Goal: Information Seeking & Learning: Learn about a topic

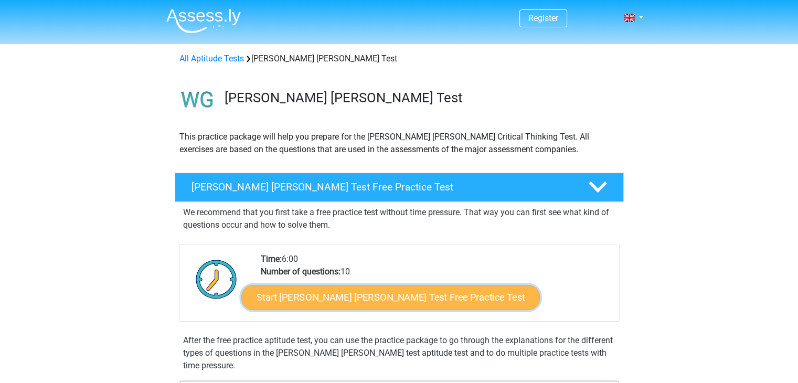
click at [424, 301] on link "Start Watson Glaser Test Free Practice Test" at bounding box center [390, 297] width 298 height 25
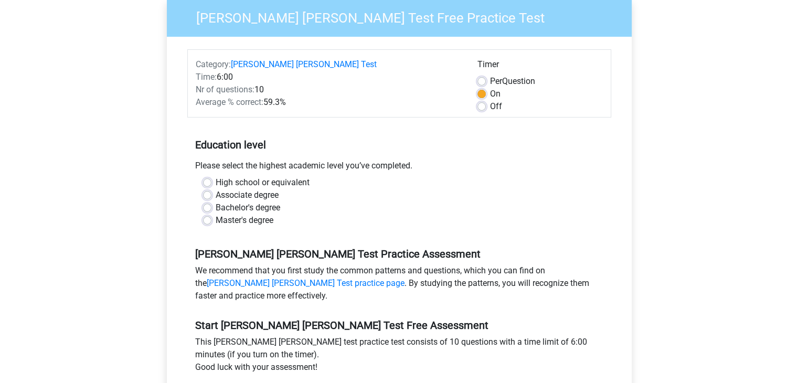
scroll to position [105, 0]
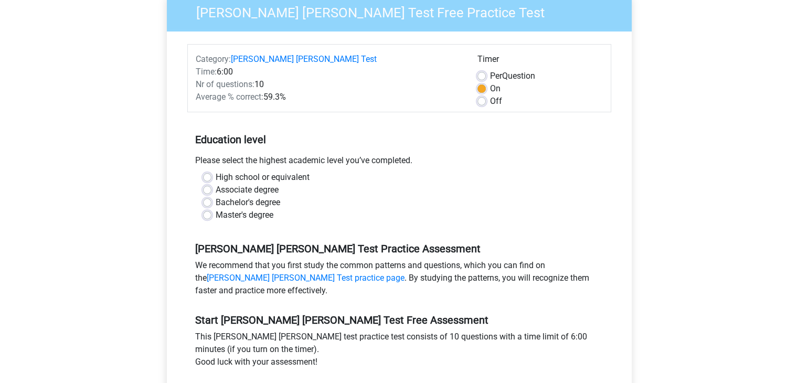
click at [216, 171] on label "High school or equivalent" at bounding box center [263, 177] width 94 height 13
click at [206, 171] on input "High school or equivalent" at bounding box center [207, 176] width 8 height 10
radio input "true"
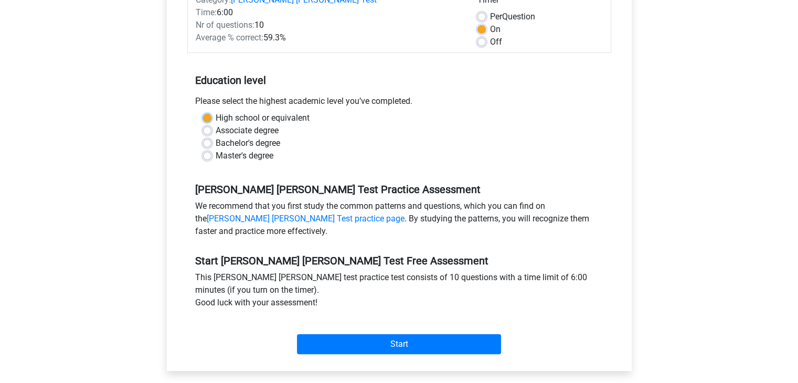
scroll to position [210, 0]
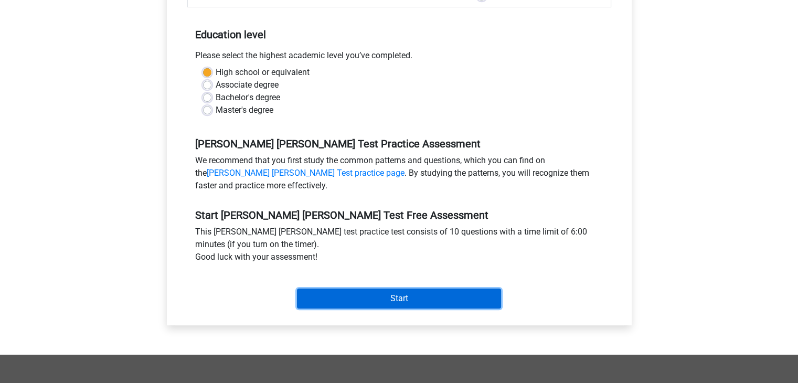
click at [409, 288] on input "Start" at bounding box center [399, 298] width 204 height 20
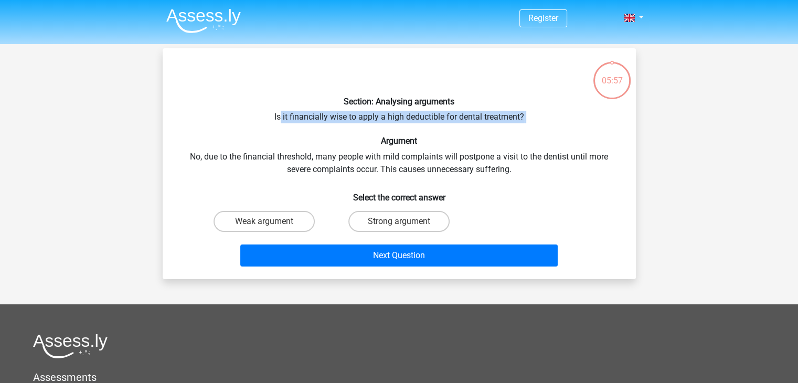
drag, startPoint x: 279, startPoint y: 115, endPoint x: 478, endPoint y: 126, distance: 199.6
click at [477, 126] on div "Section: Analysing arguments Is it financially wise to apply a high deductible …" at bounding box center [399, 164] width 465 height 214
click at [504, 131] on div "Section: Analysing arguments Is it financially wise to apply a high deductible …" at bounding box center [399, 164] width 465 height 214
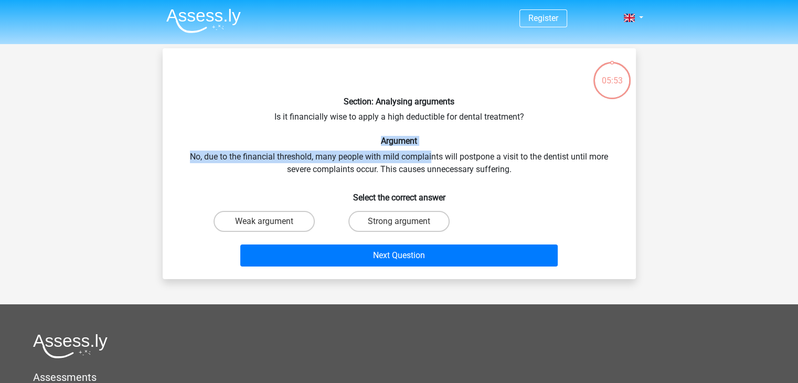
drag, startPoint x: 381, startPoint y: 144, endPoint x: 430, endPoint y: 162, distance: 51.8
click at [430, 162] on div "Section: Analysing arguments Is it financially wise to apply a high deductible …" at bounding box center [399, 164] width 465 height 214
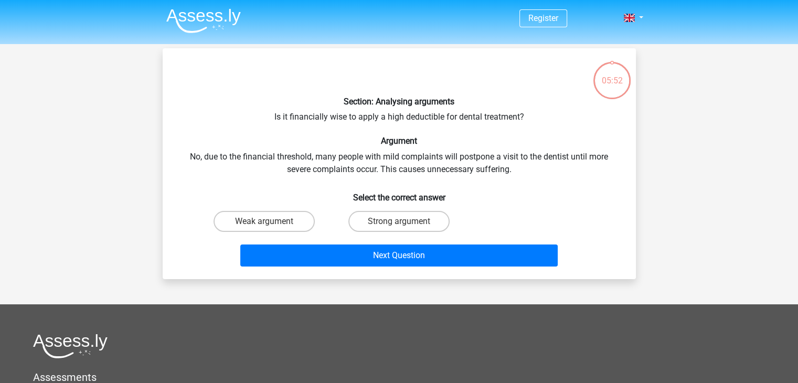
click at [434, 162] on div "Section: Analysing arguments Is it financially wise to apply a high deductible …" at bounding box center [399, 164] width 465 height 214
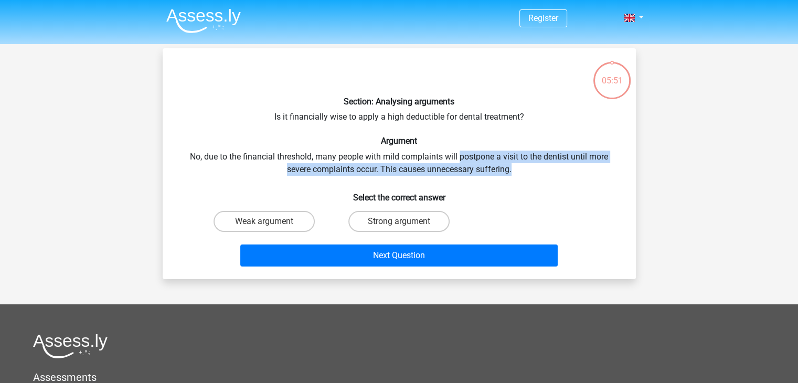
drag, startPoint x: 459, startPoint y: 156, endPoint x: 560, endPoint y: 169, distance: 101.6
click at [560, 169] on div "Section: Analysing arguments Is it financially wise to apply a high deductible …" at bounding box center [399, 164] width 465 height 214
click at [559, 170] on div "Section: Analysing arguments Is it financially wise to apply a high deductible …" at bounding box center [399, 164] width 465 height 214
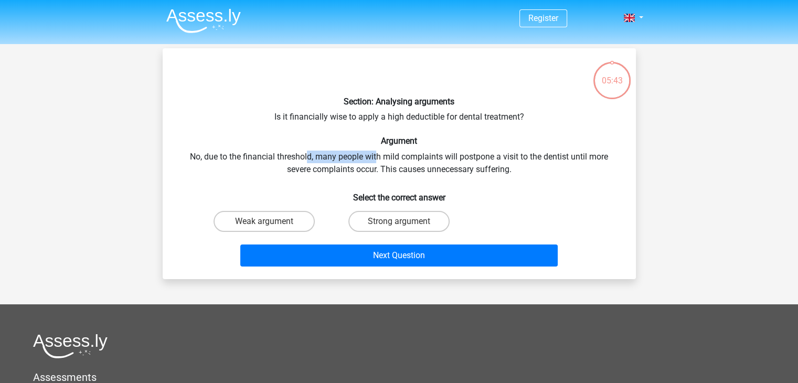
drag, startPoint x: 309, startPoint y: 162, endPoint x: 388, endPoint y: 161, distance: 78.7
click at [380, 160] on div "Section: Analysing arguments Is it financially wise to apply a high deductible …" at bounding box center [399, 164] width 465 height 214
click at [419, 166] on div "Section: Analysing arguments Is it financially wise to apply a high deductible …" at bounding box center [399, 164] width 465 height 214
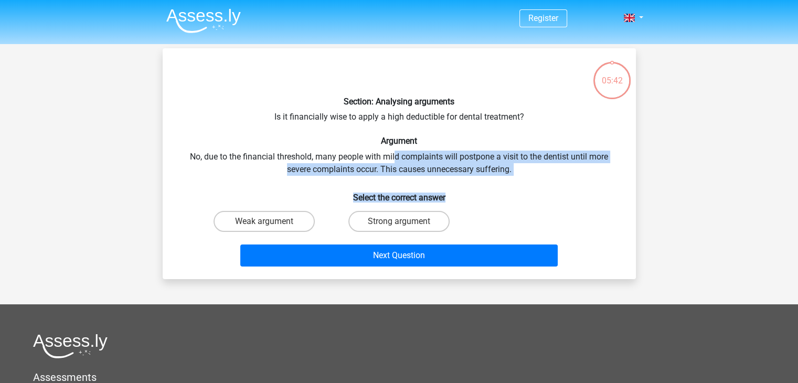
drag, startPoint x: 397, startPoint y: 159, endPoint x: 552, endPoint y: 176, distance: 156.7
click at [552, 176] on div "Section: Analysing arguments Is it financially wise to apply a high deductible …" at bounding box center [399, 164] width 465 height 214
click at [553, 176] on div "Section: Analysing arguments Is it financially wise to apply a high deductible …" at bounding box center [399, 164] width 465 height 214
click at [287, 175] on div "Section: Analysing arguments Is it financially wise to apply a high deductible …" at bounding box center [399, 164] width 465 height 214
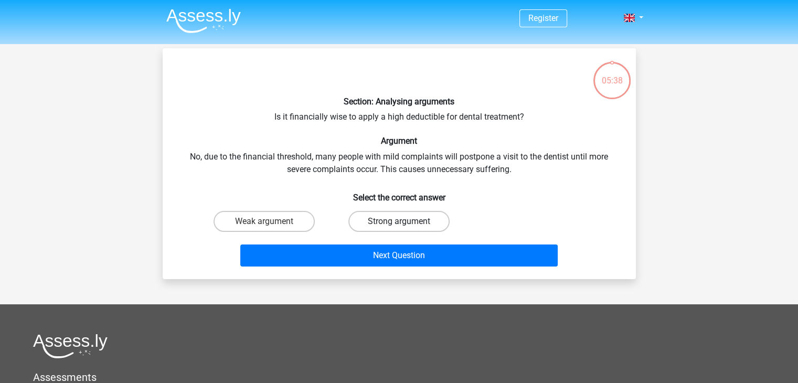
click at [417, 219] on label "Strong argument" at bounding box center [398, 221] width 101 height 21
click at [405, 221] on input "Strong argument" at bounding box center [402, 224] width 7 height 7
radio input "true"
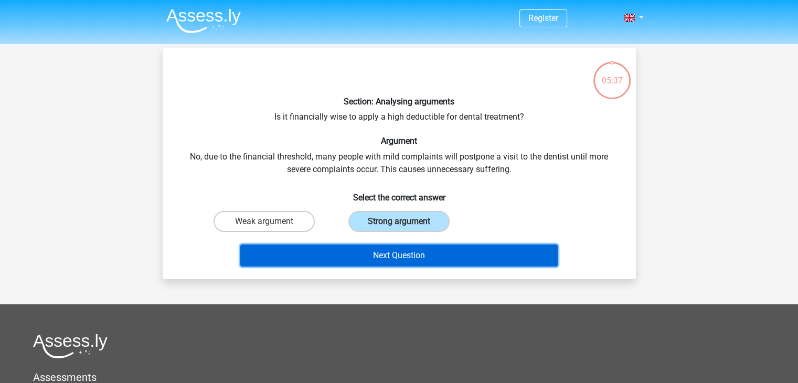
click at [454, 261] on button "Next Question" at bounding box center [398, 255] width 317 height 22
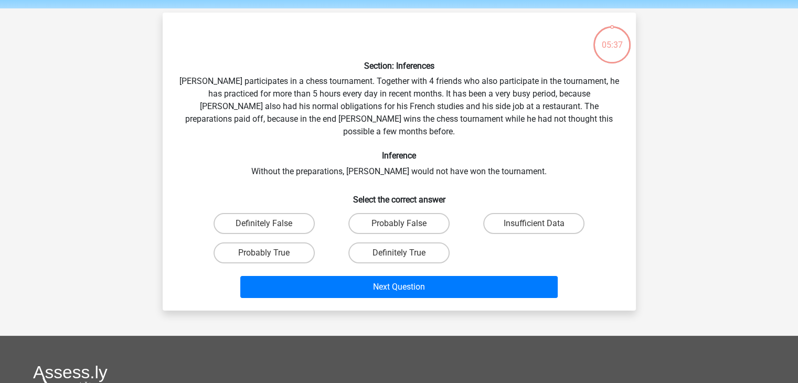
scroll to position [48, 0]
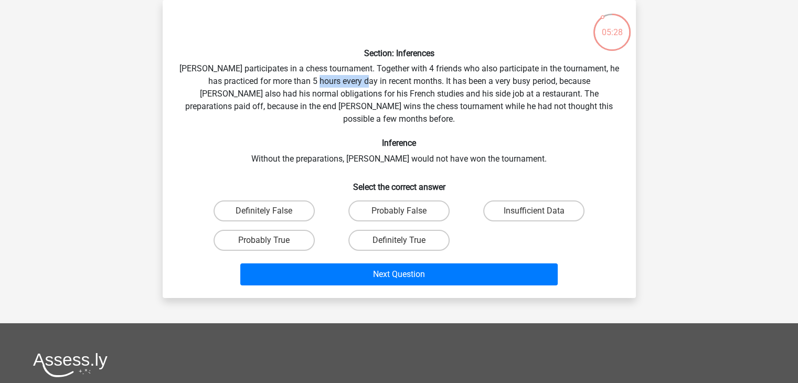
drag, startPoint x: 314, startPoint y: 87, endPoint x: 358, endPoint y: 84, distance: 44.1
click at [358, 84] on div "Section: Inferences Pablo participates in a chess tournament. Together with 4 f…" at bounding box center [399, 148] width 465 height 281
click at [359, 84] on div "Section: Inferences Pablo participates in a chess tournament. Together with 4 f…" at bounding box center [399, 148] width 465 height 281
click at [268, 230] on label "Probably True" at bounding box center [263, 240] width 101 height 21
click at [268, 240] on input "Probably True" at bounding box center [267, 243] width 7 height 7
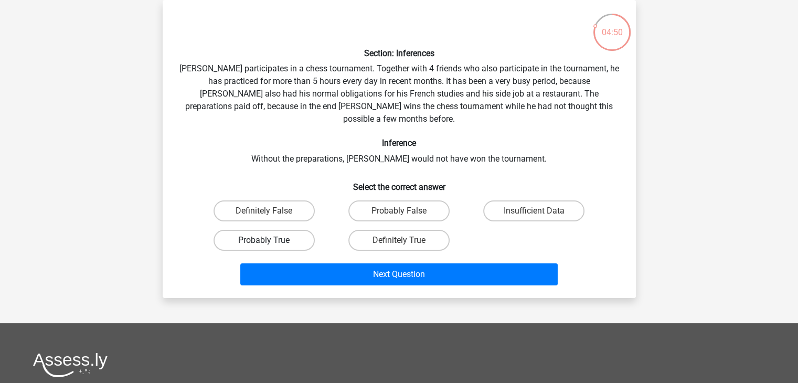
radio input "true"
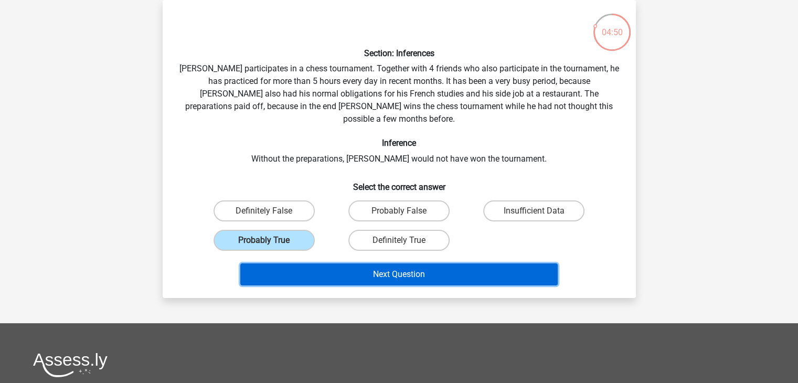
click at [350, 263] on button "Next Question" at bounding box center [398, 274] width 317 height 22
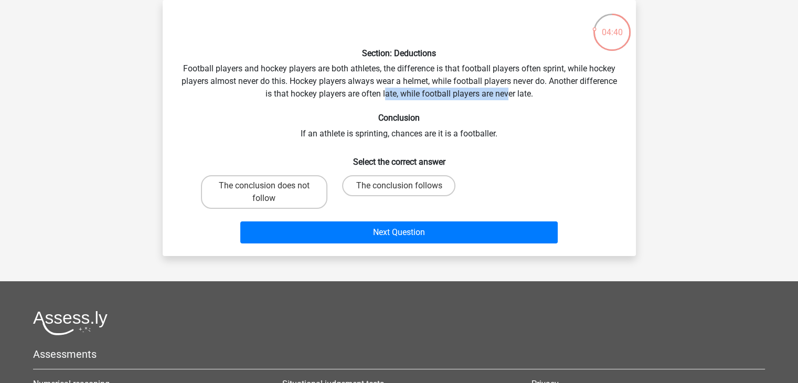
drag, startPoint x: 385, startPoint y: 91, endPoint x: 511, endPoint y: 95, distance: 126.0
click at [511, 95] on div "Section: Deductions Football players and hockey players are both athletes, the …" at bounding box center [399, 127] width 465 height 239
click at [497, 127] on div "Section: Deductions Football players and hockey players are both athletes, the …" at bounding box center [399, 127] width 465 height 239
click at [293, 197] on label "The conclusion does not follow" at bounding box center [264, 192] width 126 height 34
click at [271, 192] on input "The conclusion does not follow" at bounding box center [267, 189] width 7 height 7
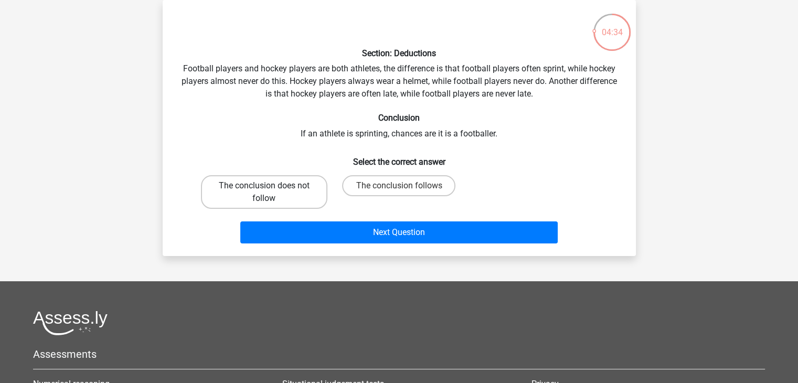
radio input "true"
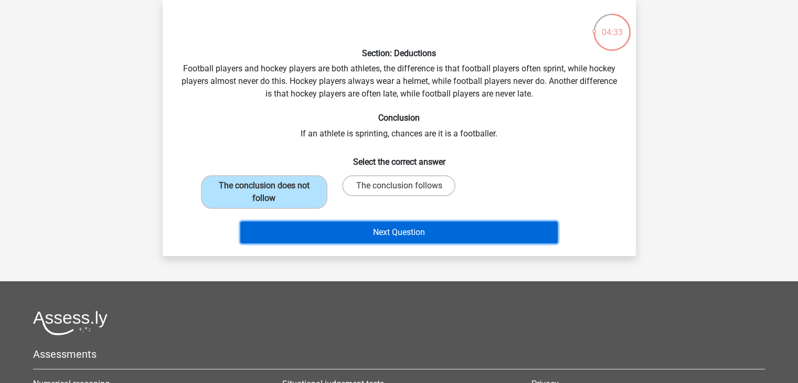
click at [358, 232] on button "Next Question" at bounding box center [398, 232] width 317 height 22
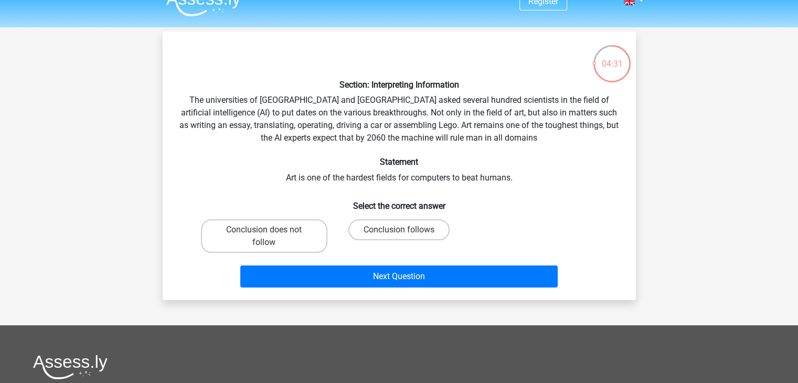
scroll to position [0, 0]
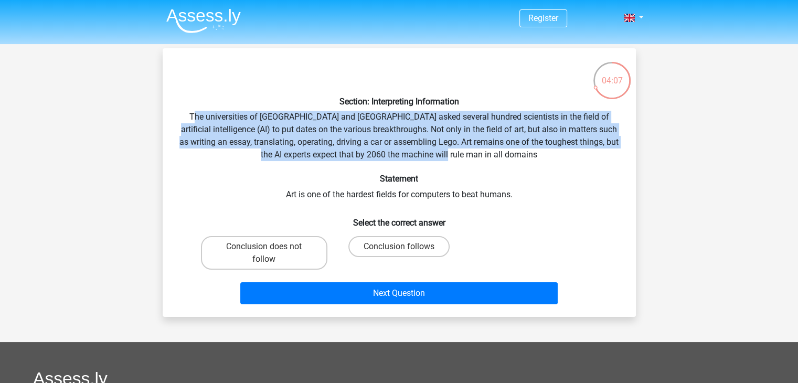
drag, startPoint x: 196, startPoint y: 119, endPoint x: 610, endPoint y: 151, distance: 416.0
click at [610, 151] on div "Section: Interpreting Information The universities of Oxford and Yale asked sev…" at bounding box center [399, 183] width 465 height 252
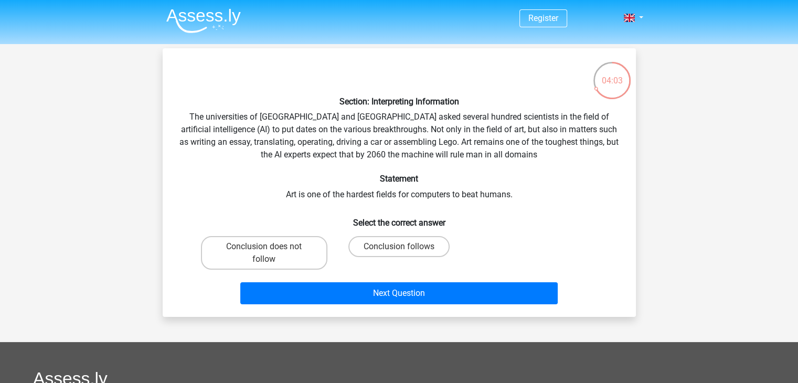
click at [477, 178] on h6 "Statement" at bounding box center [399, 179] width 440 height 10
click at [380, 246] on label "Conclusion follows" at bounding box center [398, 246] width 101 height 21
click at [399, 247] on input "Conclusion follows" at bounding box center [402, 250] width 7 height 7
radio input "true"
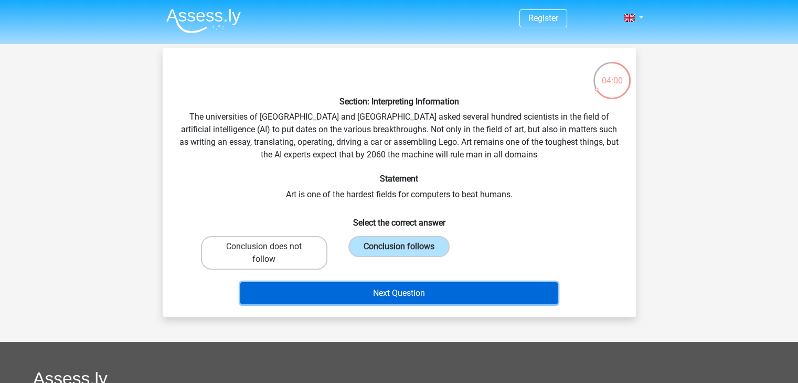
click at [451, 290] on button "Next Question" at bounding box center [398, 293] width 317 height 22
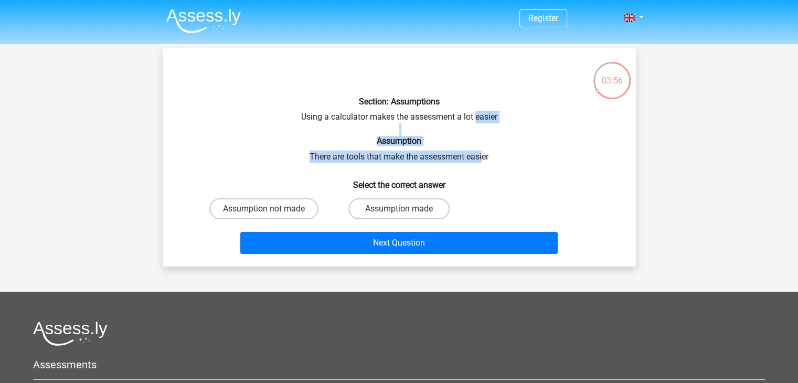
drag, startPoint x: 475, startPoint y: 120, endPoint x: 483, endPoint y: 156, distance: 36.4
click at [483, 155] on div "Section: Assumptions Using a calculator makes the assessment a lot easier Assum…" at bounding box center [399, 157] width 465 height 201
click at [483, 165] on div "Section: Assumptions Using a calculator makes the assessment a lot easier Assum…" at bounding box center [399, 157] width 465 height 201
click at [434, 206] on label "Assumption made" at bounding box center [398, 208] width 101 height 21
click at [405, 209] on input "Assumption made" at bounding box center [402, 212] width 7 height 7
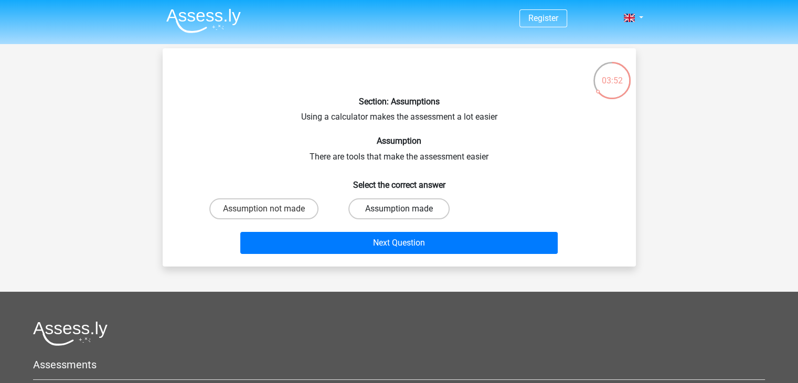
radio input "true"
click at [301, 208] on label "Assumption not made" at bounding box center [263, 208] width 109 height 21
click at [271, 209] on input "Assumption not made" at bounding box center [267, 212] width 7 height 7
radio input "true"
click at [403, 206] on label "Assumption made" at bounding box center [398, 208] width 101 height 21
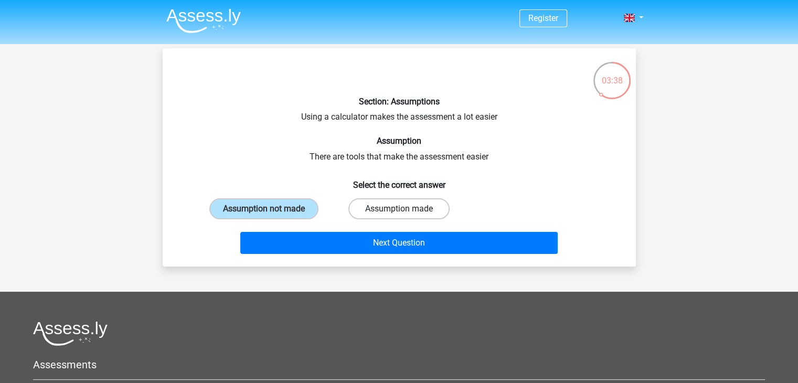
click at [403, 209] on input "Assumption made" at bounding box center [402, 212] width 7 height 7
radio input "true"
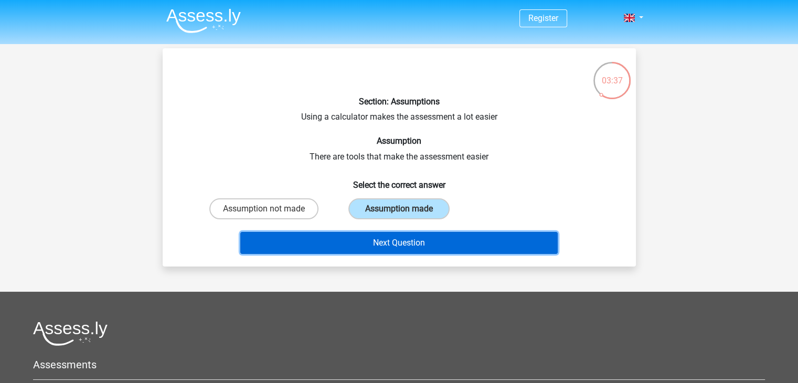
click at [400, 239] on button "Next Question" at bounding box center [398, 243] width 317 height 22
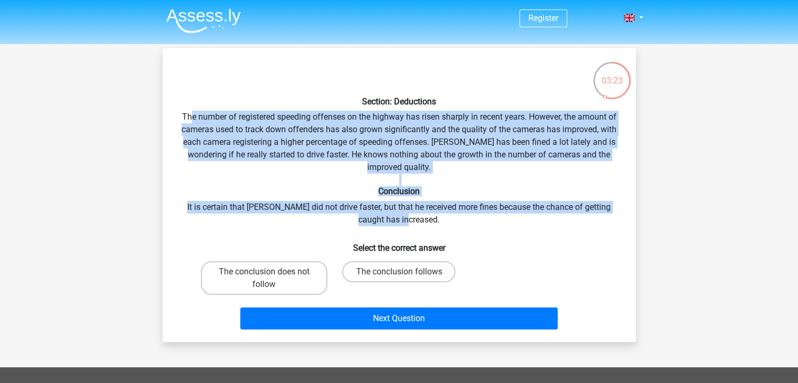
drag, startPoint x: 197, startPoint y: 120, endPoint x: 583, endPoint y: 224, distance: 399.7
click at [583, 224] on div "Section: Deductions The number of registered speeding offenses on the highway h…" at bounding box center [399, 195] width 465 height 277
click at [280, 279] on label "The conclusion does not follow" at bounding box center [264, 278] width 126 height 34
click at [271, 278] on input "The conclusion does not follow" at bounding box center [267, 275] width 7 height 7
radio input "true"
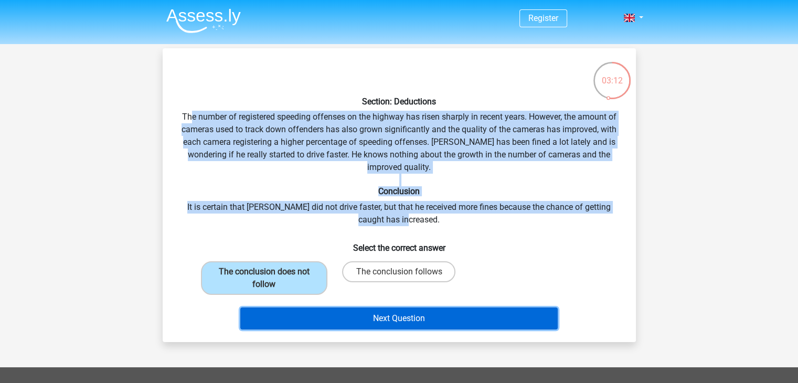
click at [425, 318] on button "Next Question" at bounding box center [398, 318] width 317 height 22
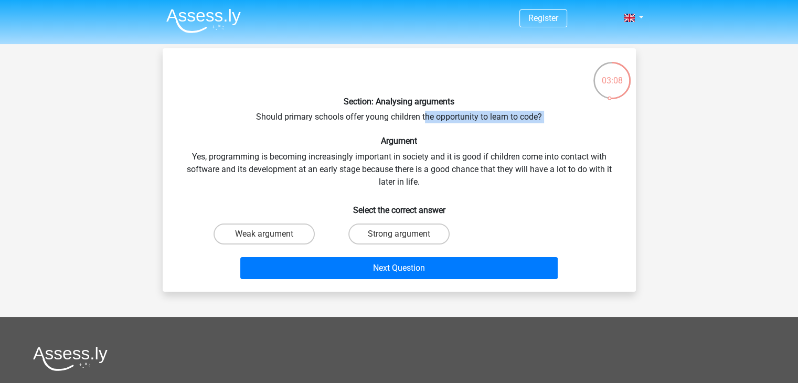
drag, startPoint x: 426, startPoint y: 119, endPoint x: 558, endPoint y: 127, distance: 132.4
click at [558, 127] on div "Section: Analysing arguments Should primary schools offer young children the op…" at bounding box center [399, 170] width 465 height 227
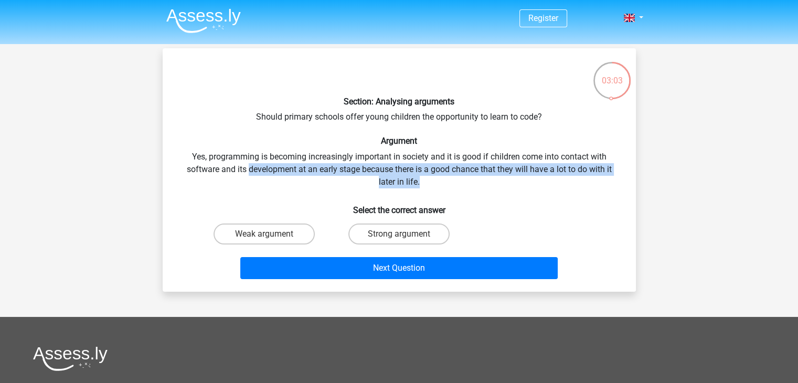
drag, startPoint x: 271, startPoint y: 170, endPoint x: 467, endPoint y: 181, distance: 197.0
click at [467, 181] on div "Section: Analysing arguments Should primary schools offer young children the op…" at bounding box center [399, 170] width 465 height 227
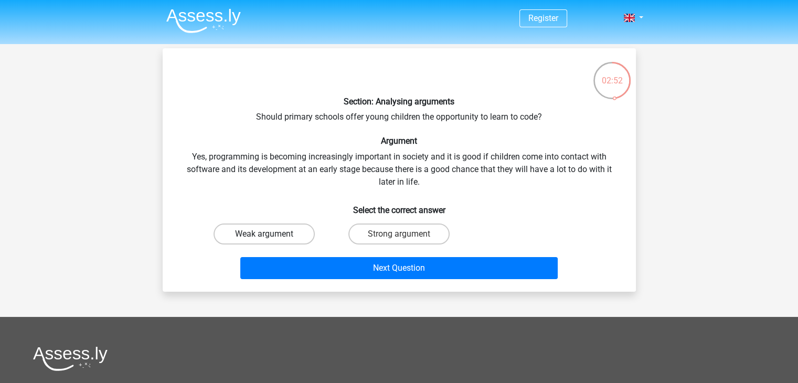
click at [245, 230] on label "Weak argument" at bounding box center [263, 233] width 101 height 21
click at [264, 234] on input "Weak argument" at bounding box center [267, 237] width 7 height 7
radio input "true"
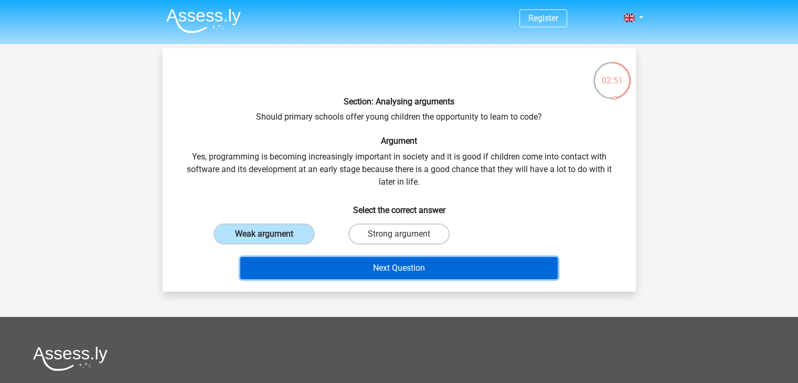
click at [367, 263] on button "Next Question" at bounding box center [398, 268] width 317 height 22
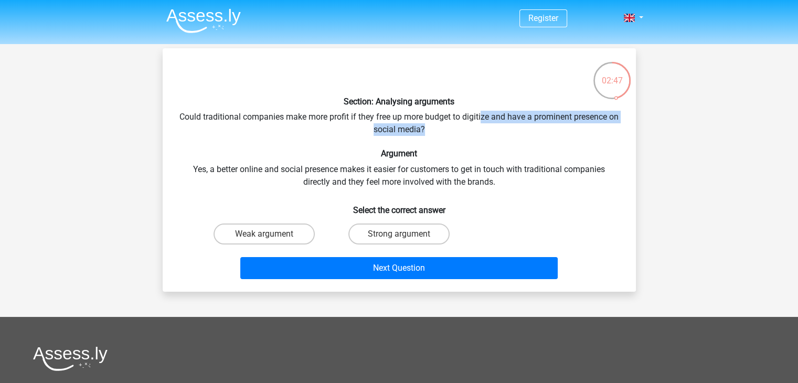
drag, startPoint x: 487, startPoint y: 118, endPoint x: 521, endPoint y: 127, distance: 35.9
click at [521, 127] on div "Section: Analysing arguments Could traditional companies make more profit if th…" at bounding box center [399, 170] width 465 height 227
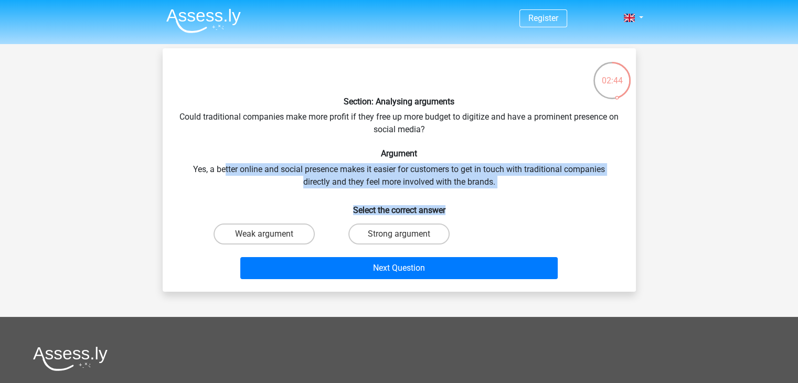
drag, startPoint x: 242, startPoint y: 166, endPoint x: 512, endPoint y: 195, distance: 271.7
click at [512, 195] on div "Section: Analysing arguments Could traditional companies make more profit if th…" at bounding box center [399, 170] width 465 height 227
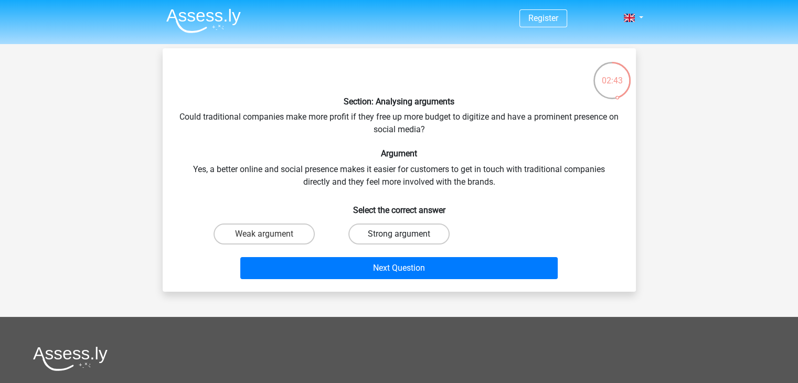
click at [394, 238] on label "Strong argument" at bounding box center [398, 233] width 101 height 21
click at [399, 238] on input "Strong argument" at bounding box center [402, 237] width 7 height 7
radio input "true"
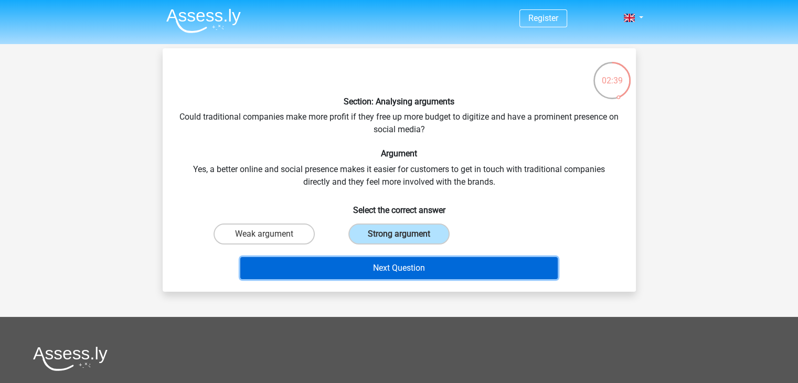
click at [409, 264] on button "Next Question" at bounding box center [398, 268] width 317 height 22
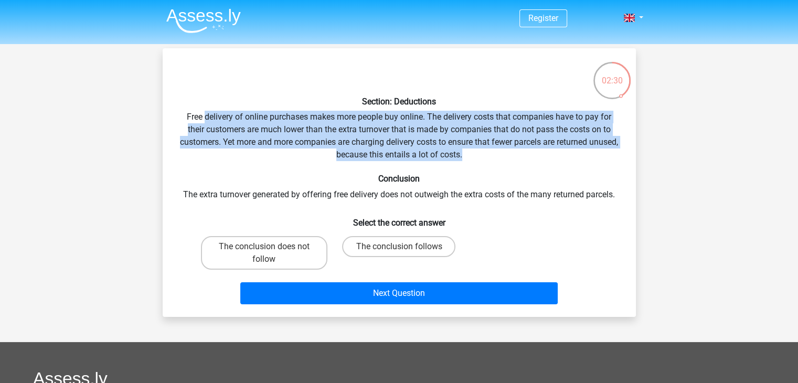
drag, startPoint x: 204, startPoint y: 118, endPoint x: 600, endPoint y: 151, distance: 397.3
click at [600, 151] on div "Section: Deductions Free delivery of online purchases makes more people buy onl…" at bounding box center [399, 183] width 465 height 252
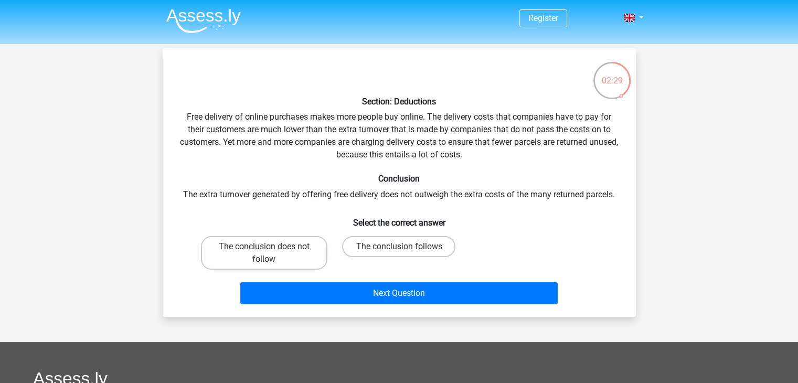
click at [497, 183] on h6 "Conclusion" at bounding box center [399, 179] width 440 height 10
drag, startPoint x: 287, startPoint y: 192, endPoint x: 436, endPoint y: 198, distance: 149.1
click at [436, 198] on div "Section: Deductions Free delivery of online purchases makes more people buy onl…" at bounding box center [399, 183] width 465 height 252
click at [494, 210] on h6 "Select the correct answer" at bounding box center [399, 218] width 440 height 18
click at [374, 243] on label "The conclusion follows" at bounding box center [398, 246] width 113 height 21
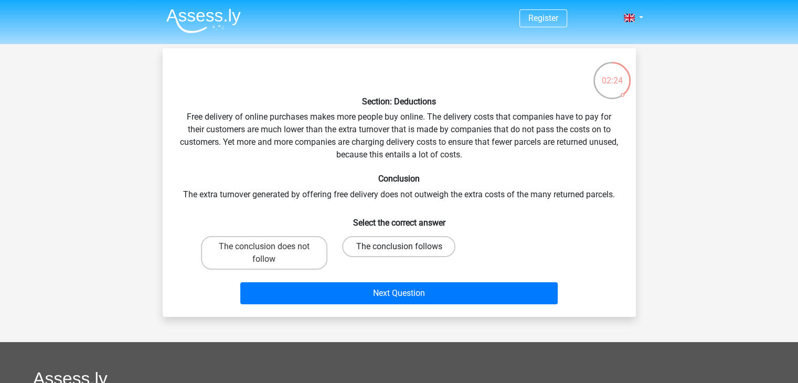
click at [399, 247] on input "The conclusion follows" at bounding box center [402, 250] width 7 height 7
radio input "true"
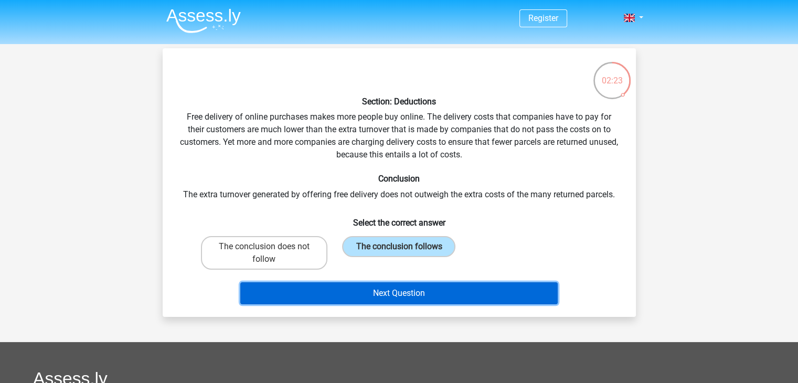
click at [369, 287] on button "Next Question" at bounding box center [398, 293] width 317 height 22
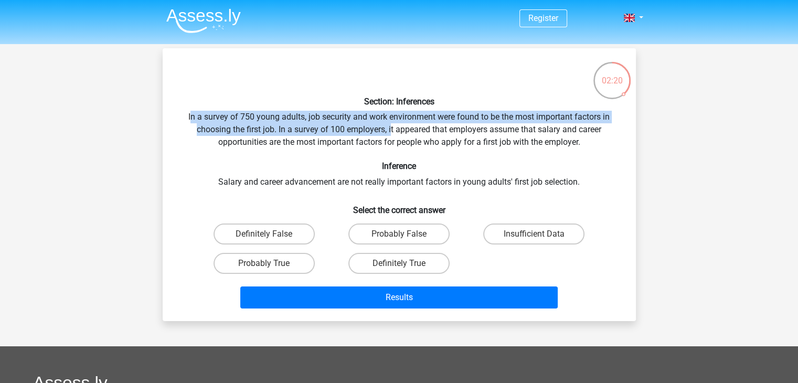
drag, startPoint x: 189, startPoint y: 120, endPoint x: 407, endPoint y: 138, distance: 218.4
click at [397, 137] on div "Section: Inferences In a survey of 750 young adults, job security and work envi…" at bounding box center [399, 185] width 465 height 256
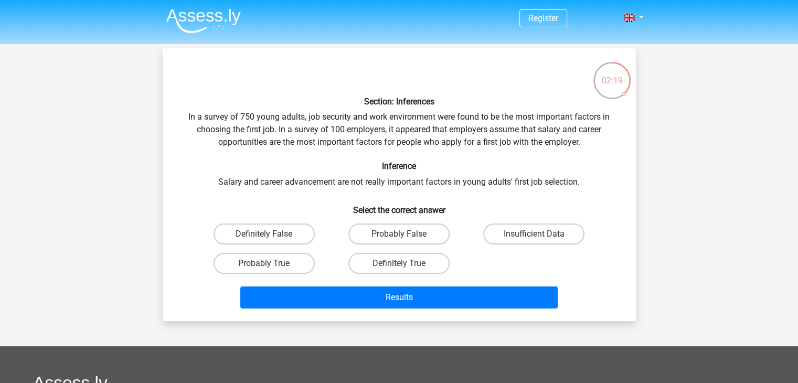
click at [505, 154] on div "Section: Inferences In a survey of 750 young adults, job security and work envi…" at bounding box center [399, 185] width 465 height 256
drag, startPoint x: 288, startPoint y: 183, endPoint x: 438, endPoint y: 187, distance: 149.5
click at [438, 187] on div "Section: Inferences In a survey of 750 young adults, job security and work envi…" at bounding box center [399, 185] width 465 height 256
click at [479, 197] on h6 "Select the correct answer" at bounding box center [399, 206] width 440 height 18
click at [365, 238] on label "Probably False" at bounding box center [398, 233] width 101 height 21
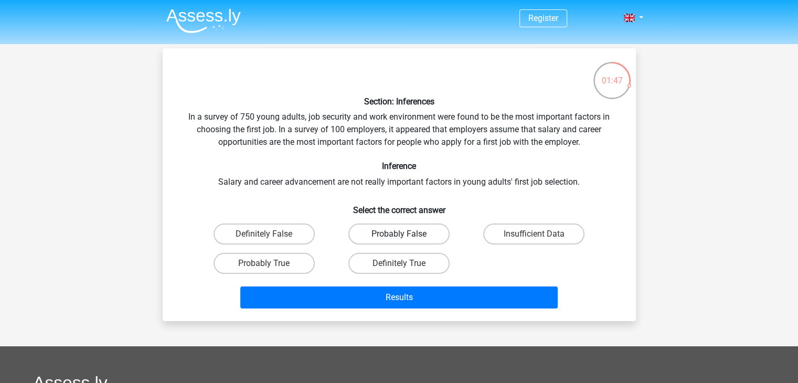
click at [399, 238] on input "Probably False" at bounding box center [402, 237] width 7 height 7
radio input "true"
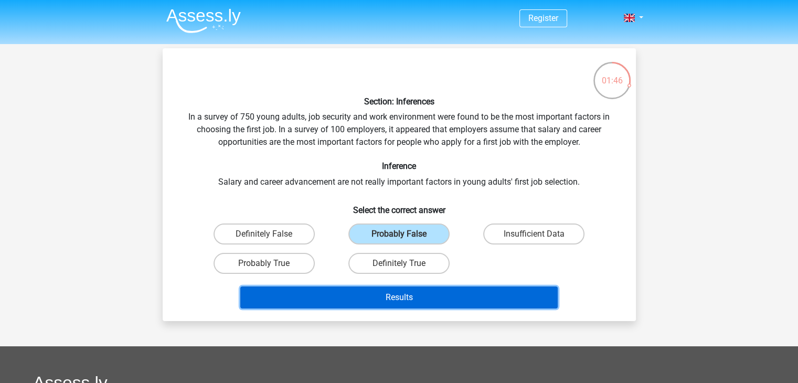
click at [427, 301] on button "Results" at bounding box center [398, 297] width 317 height 22
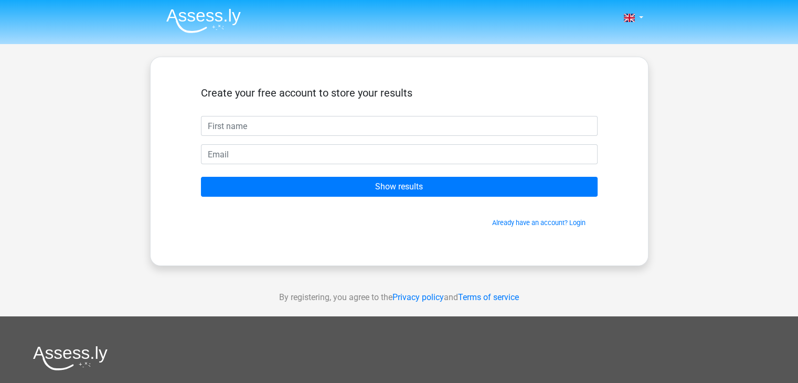
click at [276, 133] on input "text" at bounding box center [399, 126] width 397 height 20
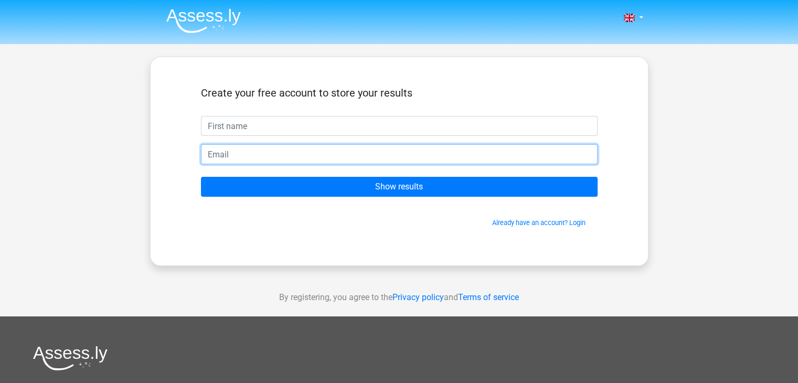
drag, startPoint x: 298, startPoint y: 157, endPoint x: 294, endPoint y: 149, distance: 8.5
click at [298, 157] on input "email" at bounding box center [399, 154] width 397 height 20
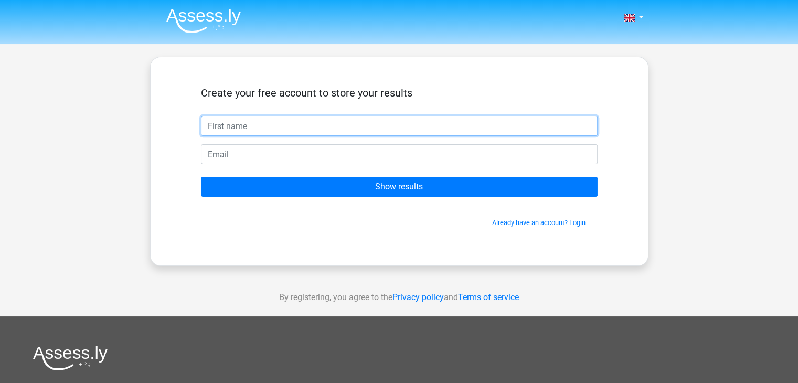
click at [288, 133] on input "text" at bounding box center [399, 126] width 397 height 20
click at [282, 131] on input "text" at bounding box center [399, 126] width 397 height 20
type input "[PERSON_NAME]"
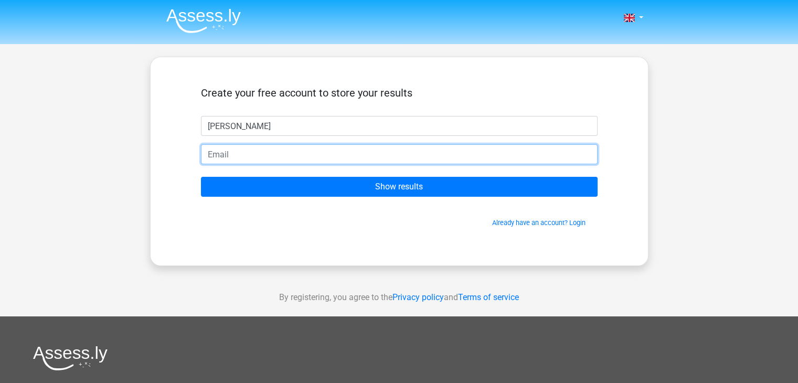
click at [282, 149] on input "email" at bounding box center [399, 154] width 397 height 20
type input "[EMAIL_ADDRESS][DOMAIN_NAME]"
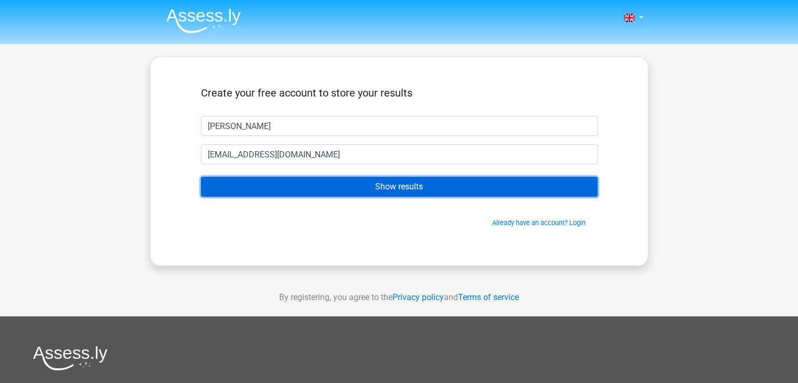
click at [315, 185] on input "Show results" at bounding box center [399, 187] width 397 height 20
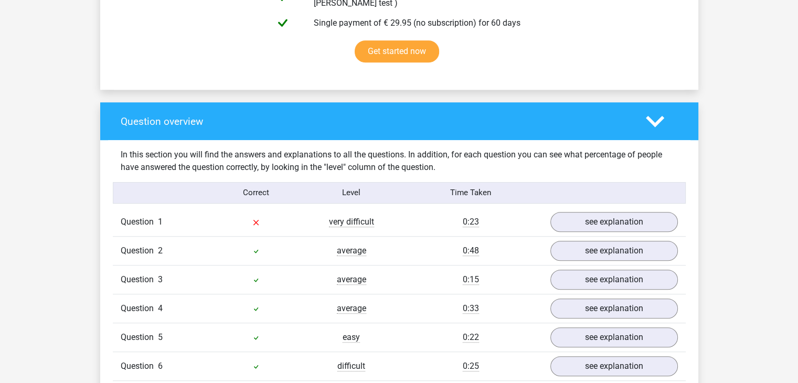
scroll to position [787, 0]
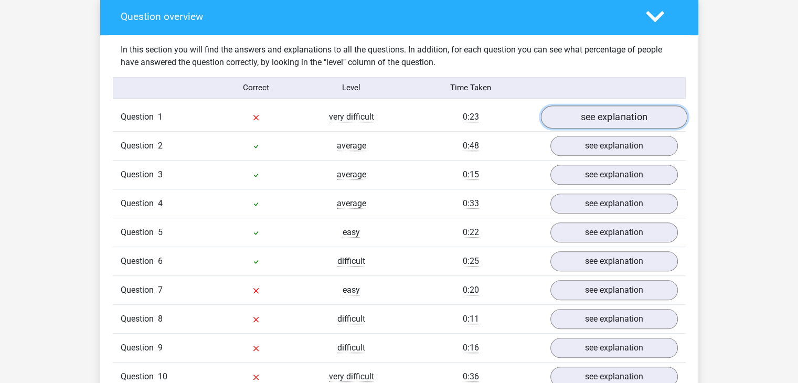
click at [639, 105] on link "see explanation" at bounding box center [613, 116] width 146 height 23
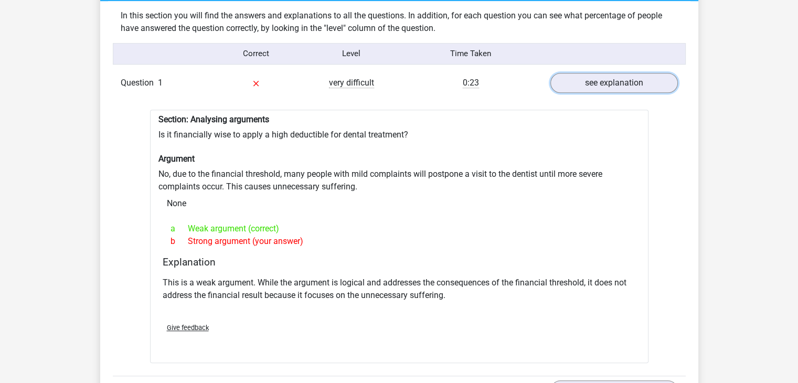
scroll to position [839, 0]
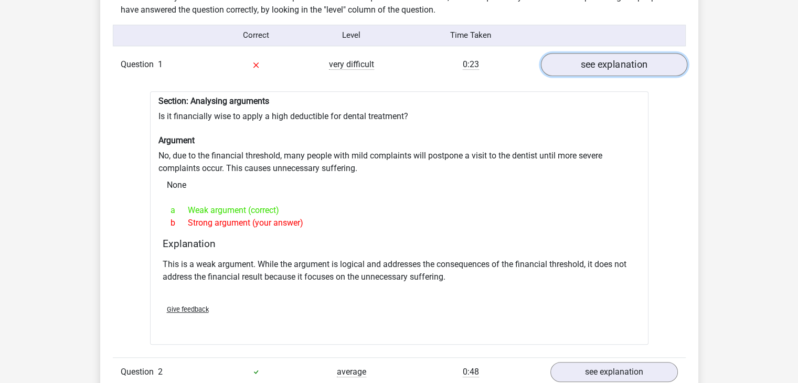
click at [607, 53] on link "see explanation" at bounding box center [613, 64] width 146 height 23
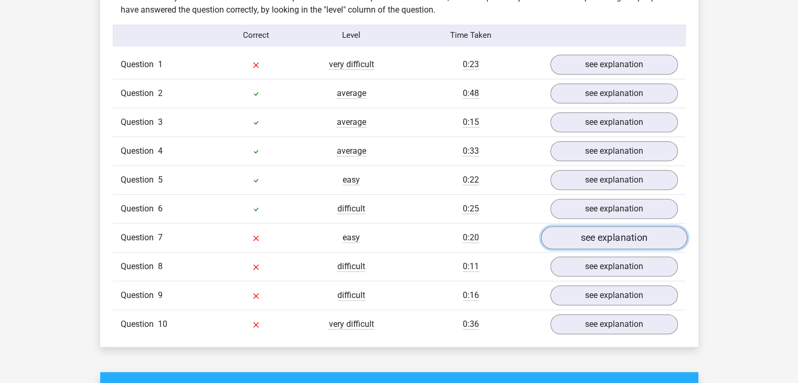
click at [614, 229] on link "see explanation" at bounding box center [613, 237] width 146 height 23
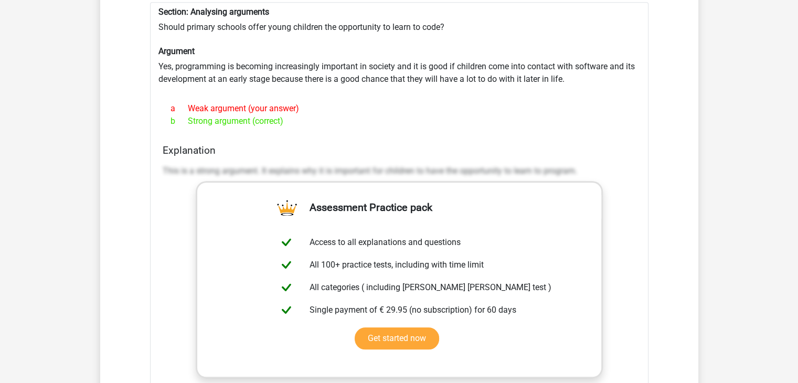
scroll to position [944, 0]
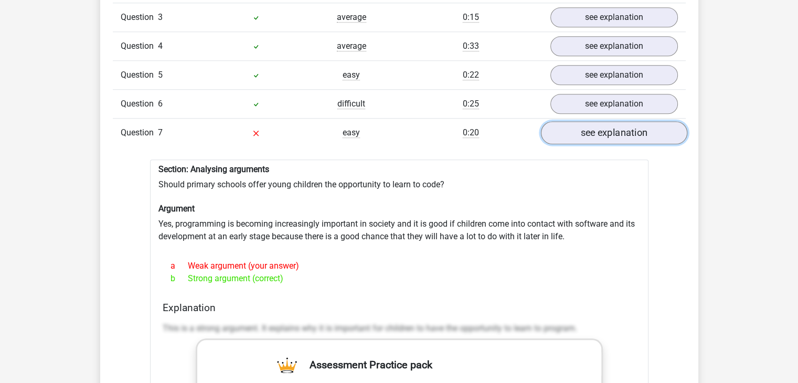
click at [598, 128] on link "see explanation" at bounding box center [613, 132] width 146 height 23
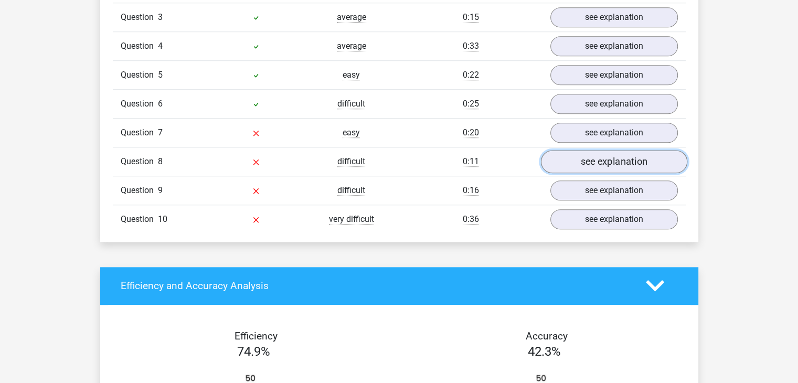
click at [595, 159] on link "see explanation" at bounding box center [613, 161] width 146 height 23
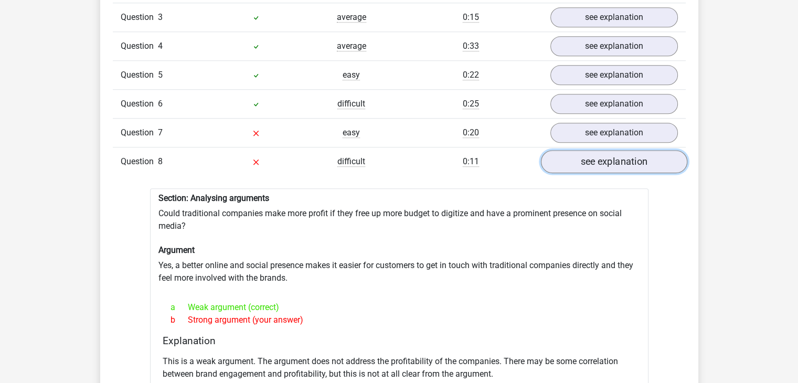
scroll to position [996, 0]
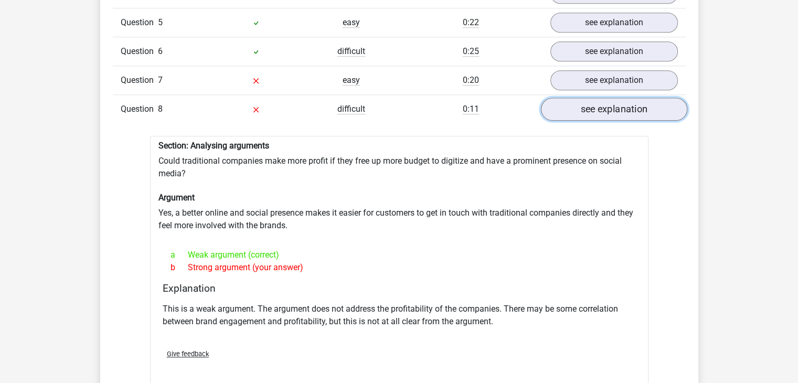
click at [599, 102] on link "see explanation" at bounding box center [613, 109] width 146 height 23
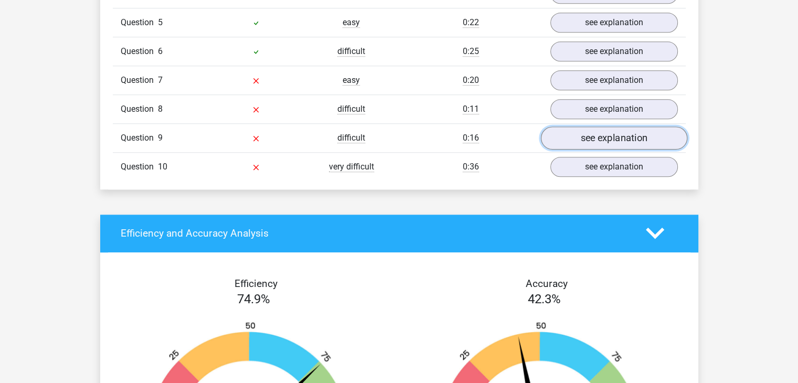
click at [579, 135] on link "see explanation" at bounding box center [613, 137] width 146 height 23
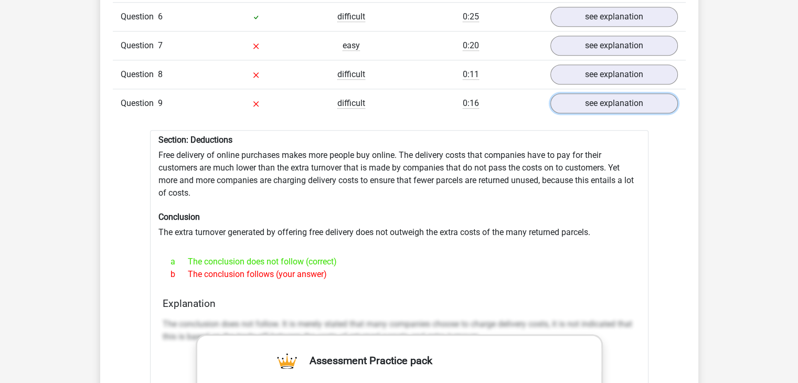
scroll to position [1049, 0]
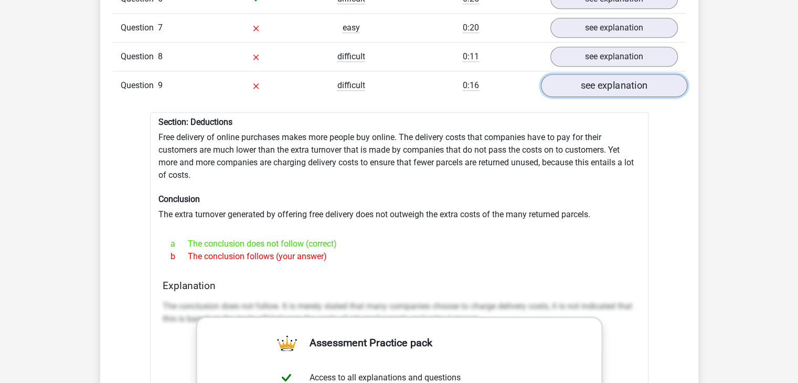
click at [606, 84] on link "see explanation" at bounding box center [613, 85] width 146 height 23
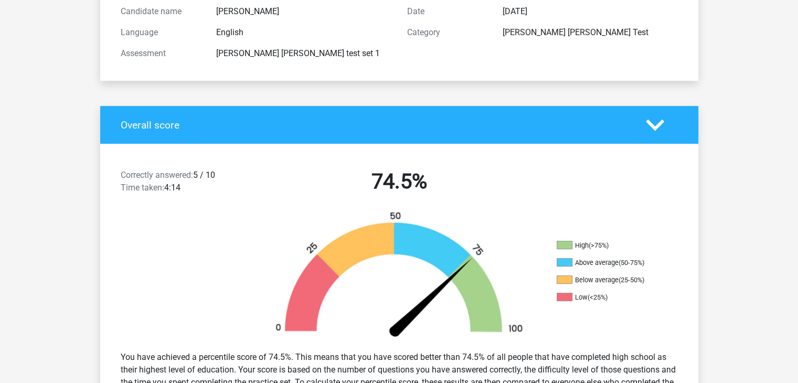
scroll to position [157, 0]
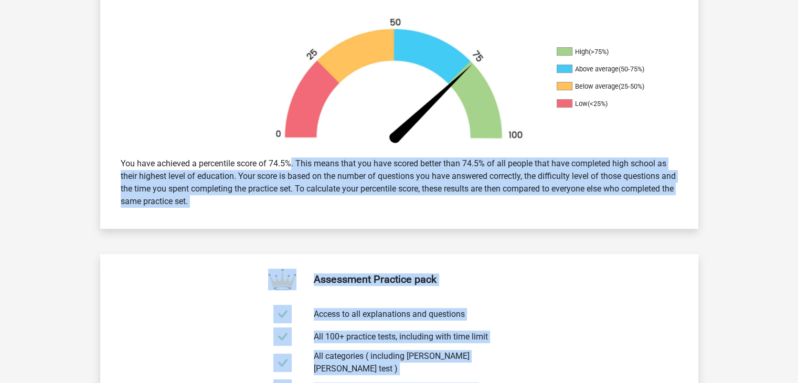
drag, startPoint x: 286, startPoint y: 324, endPoint x: 447, endPoint y: 391, distance: 174.0
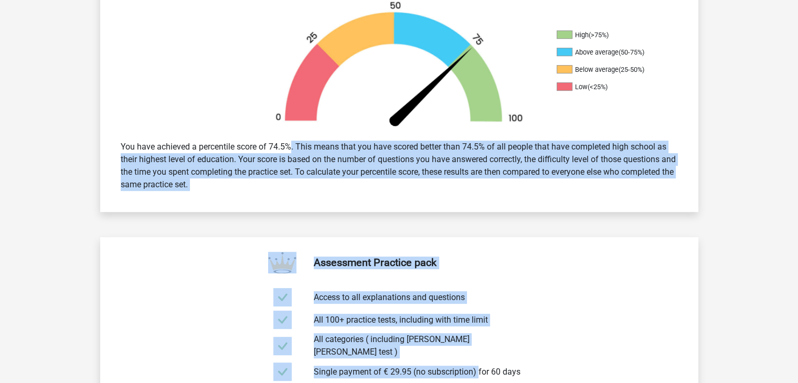
click at [374, 195] on div "You have achieved a percentile score of 74.5%. This means that you have scored …" at bounding box center [399, 165] width 598 height 67
click at [313, 172] on div "You have achieved a percentile score of 74.5%. This means that you have scored …" at bounding box center [399, 165] width 573 height 59
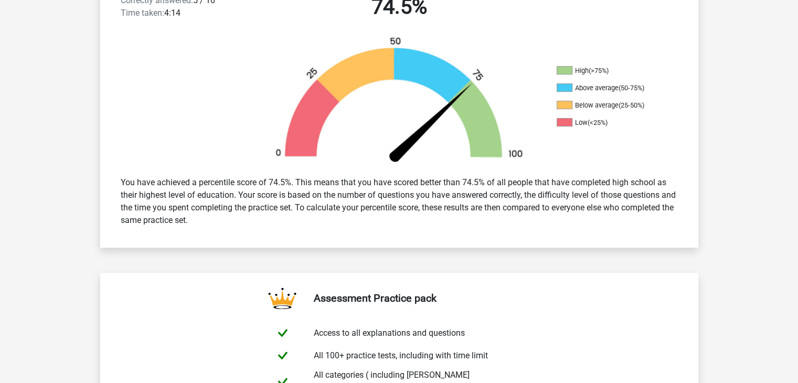
scroll to position [228, 0]
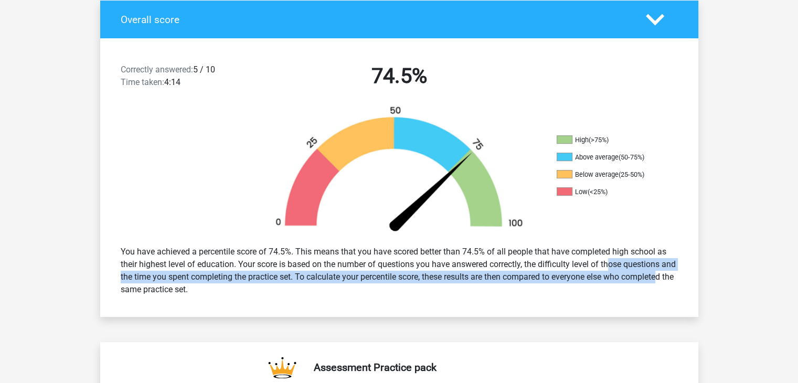
drag, startPoint x: 587, startPoint y: 260, endPoint x: 661, endPoint y: 280, distance: 76.1
click at [661, 280] on div "You have achieved a percentile score of 74.5%. This means that you have scored …" at bounding box center [399, 270] width 573 height 59
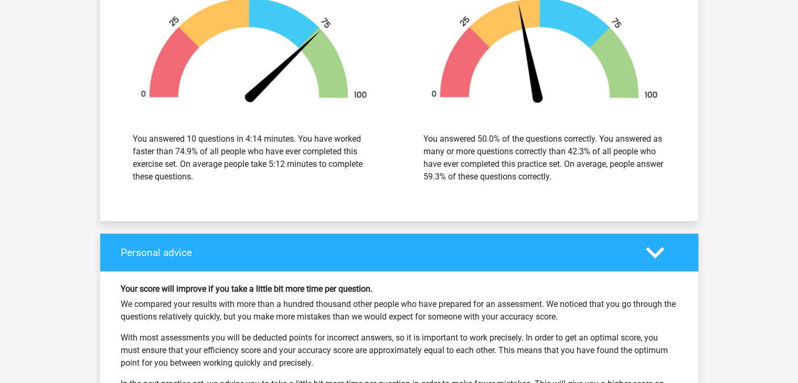
scroll to position [1539, 0]
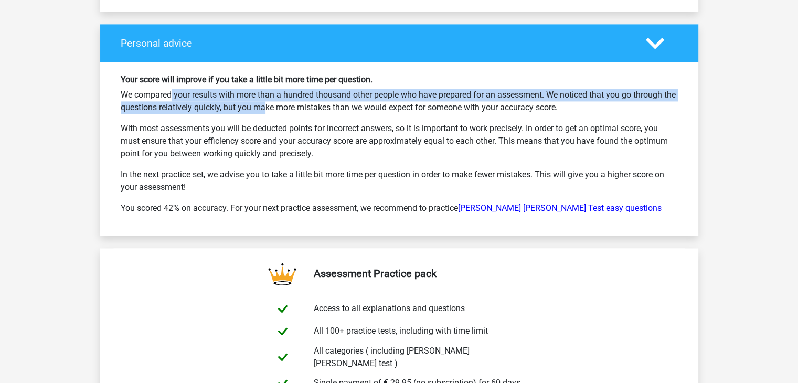
drag, startPoint x: 122, startPoint y: 84, endPoint x: 239, endPoint y: 103, distance: 119.0
click at [238, 103] on div "Your score will improve if you take a little bit more time per question. We com…" at bounding box center [399, 148] width 573 height 148
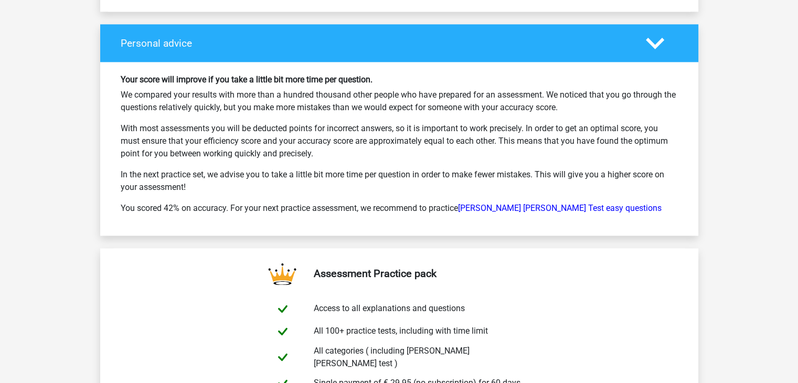
click at [260, 106] on div "Your score will improve if you take a little bit more time per question. We com…" at bounding box center [399, 148] width 573 height 148
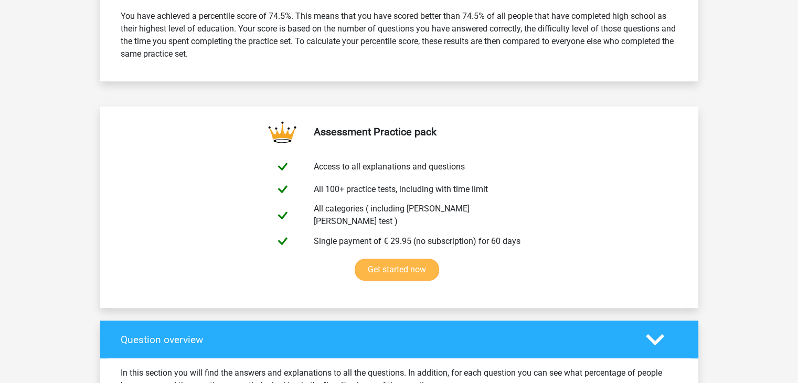
scroll to position [333, 0]
